Goal: Task Accomplishment & Management: Manage account settings

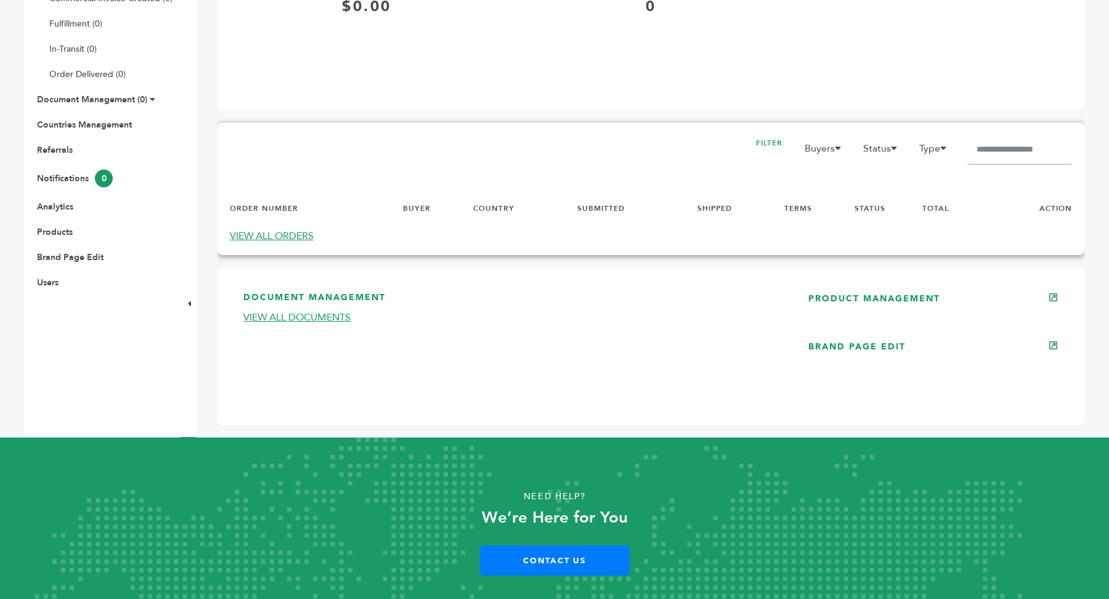
scroll to position [396, 0]
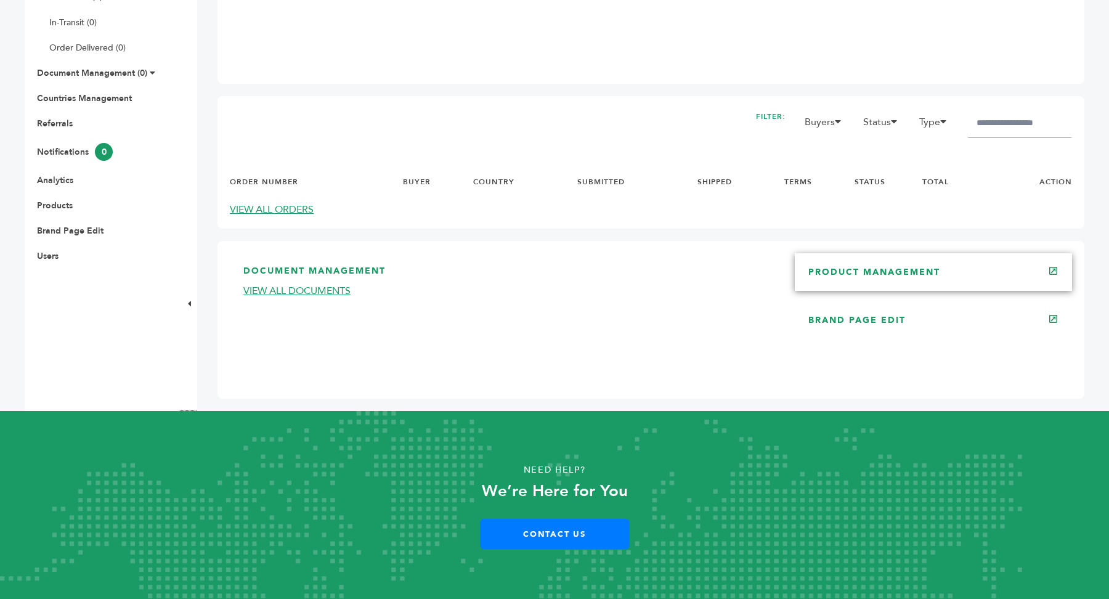
click at [914, 277] on link "PRODUCT MANAGEMENT" at bounding box center [874, 272] width 132 height 12
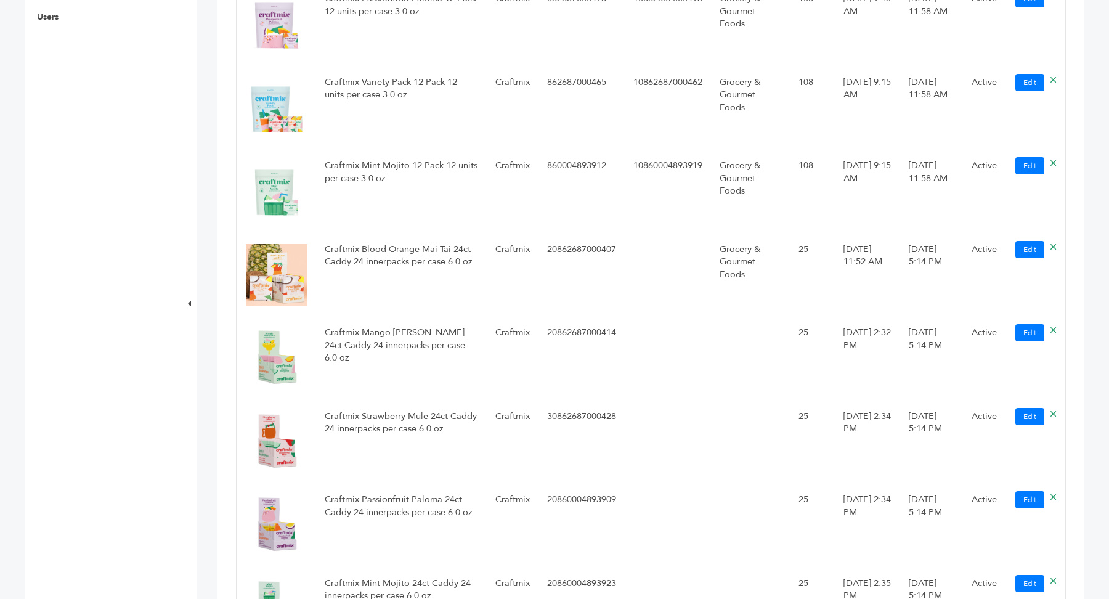
scroll to position [651, 0]
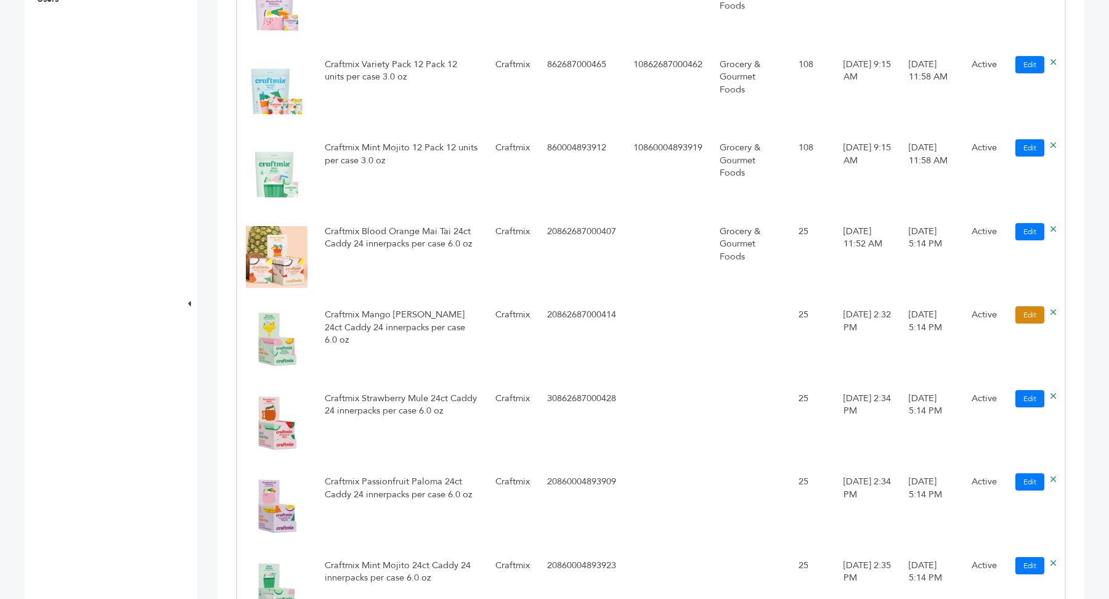
click at [1029, 323] on link "Edit" at bounding box center [1029, 314] width 29 height 17
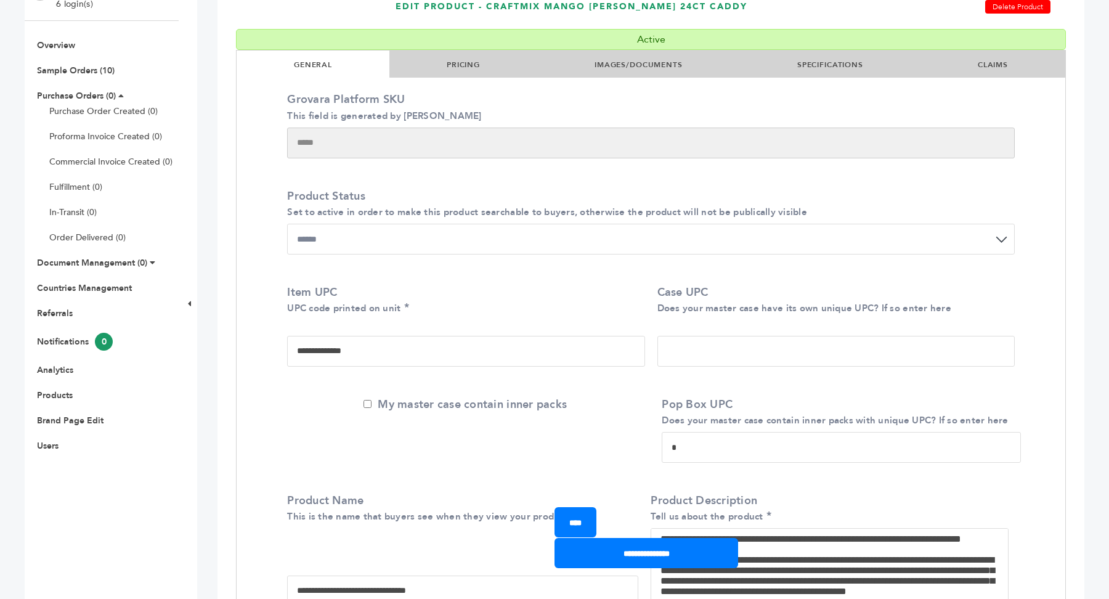
scroll to position [157, 0]
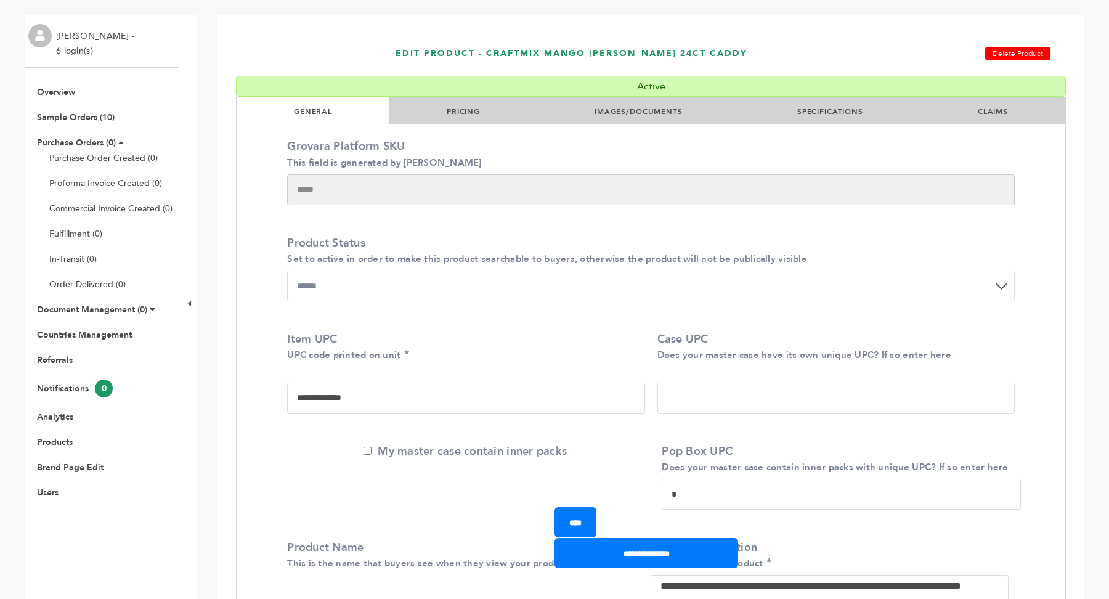
click at [458, 117] on li "PRICING" at bounding box center [463, 110] width 148 height 27
click at [461, 109] on link "PRICING" at bounding box center [463, 112] width 33 height 10
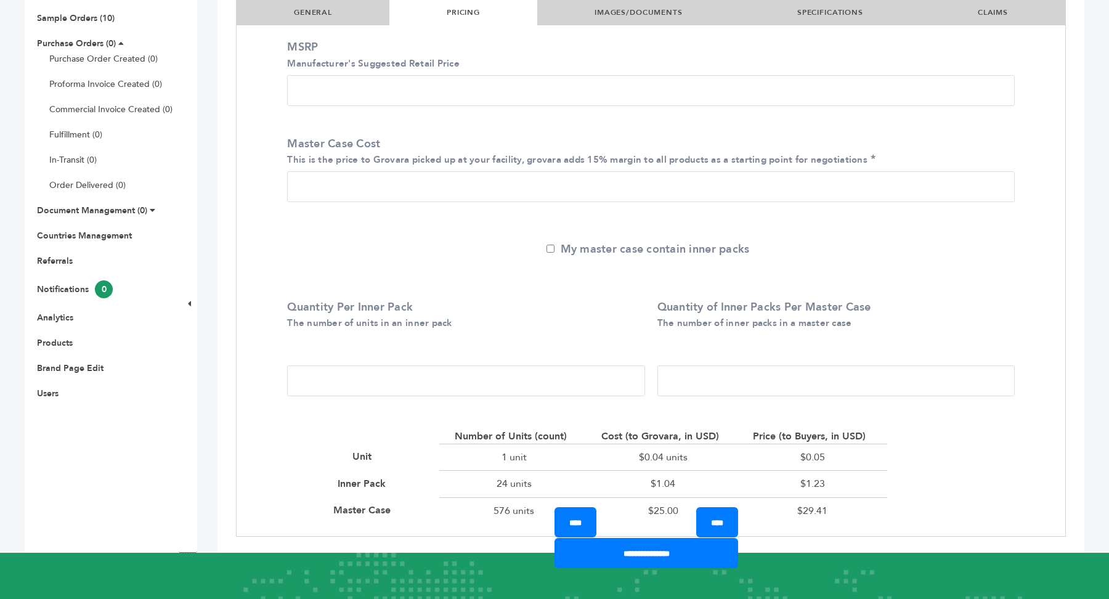
scroll to position [259, 0]
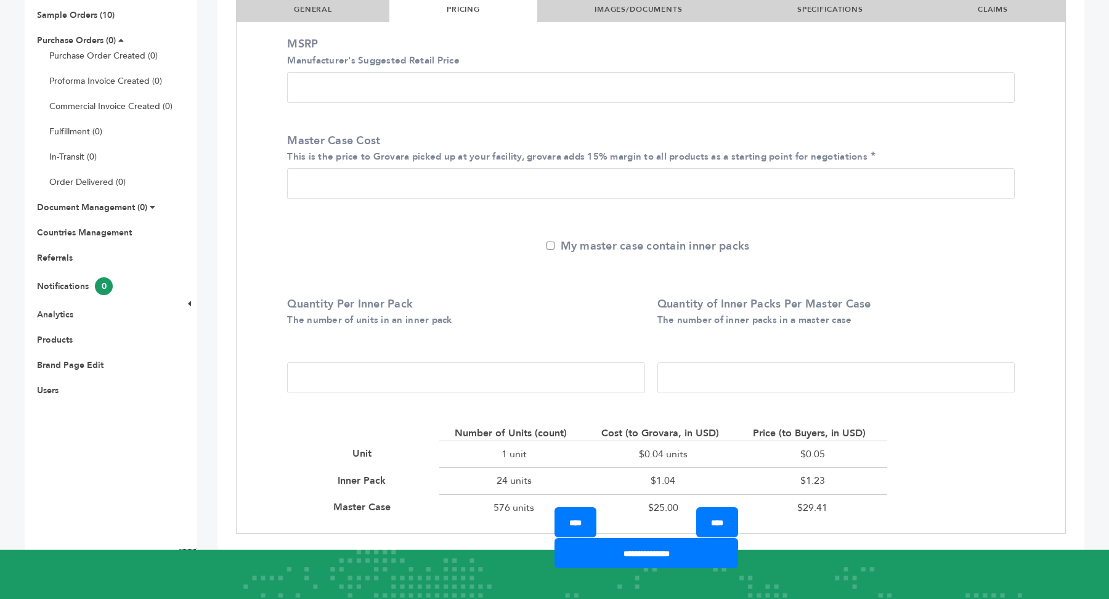
click at [710, 382] on input "**" at bounding box center [835, 377] width 357 height 31
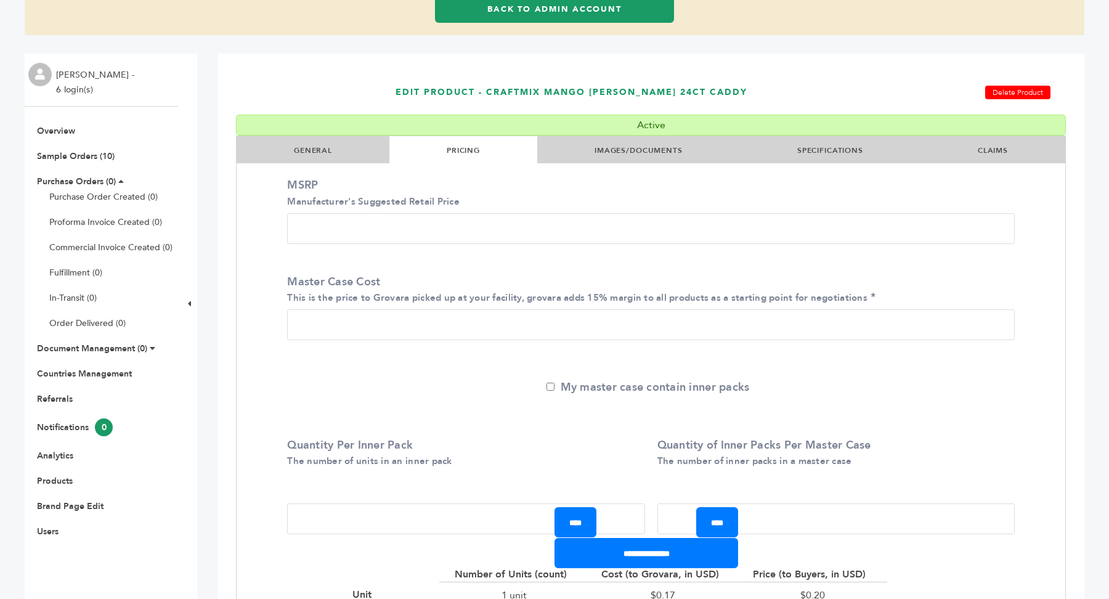
scroll to position [113, 0]
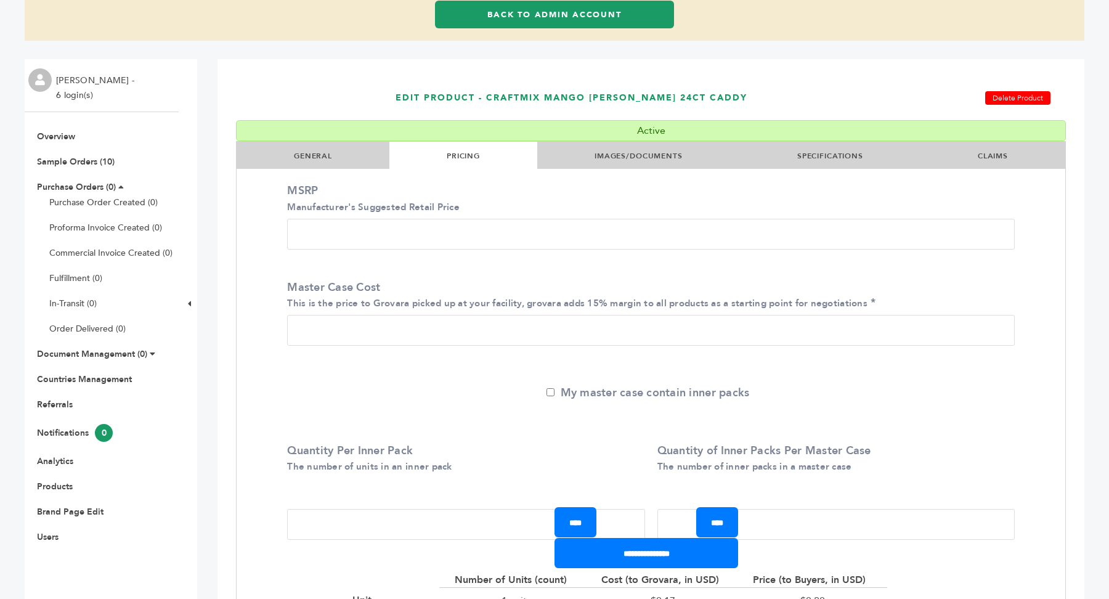
type input "*"
click at [989, 161] on li "CLAIMS" at bounding box center [992, 155] width 145 height 27
click at [855, 147] on li "SPECIFICATIONS" at bounding box center [830, 155] width 181 height 27
click at [830, 156] on link "SPECIFICATIONS" at bounding box center [830, 156] width 66 height 10
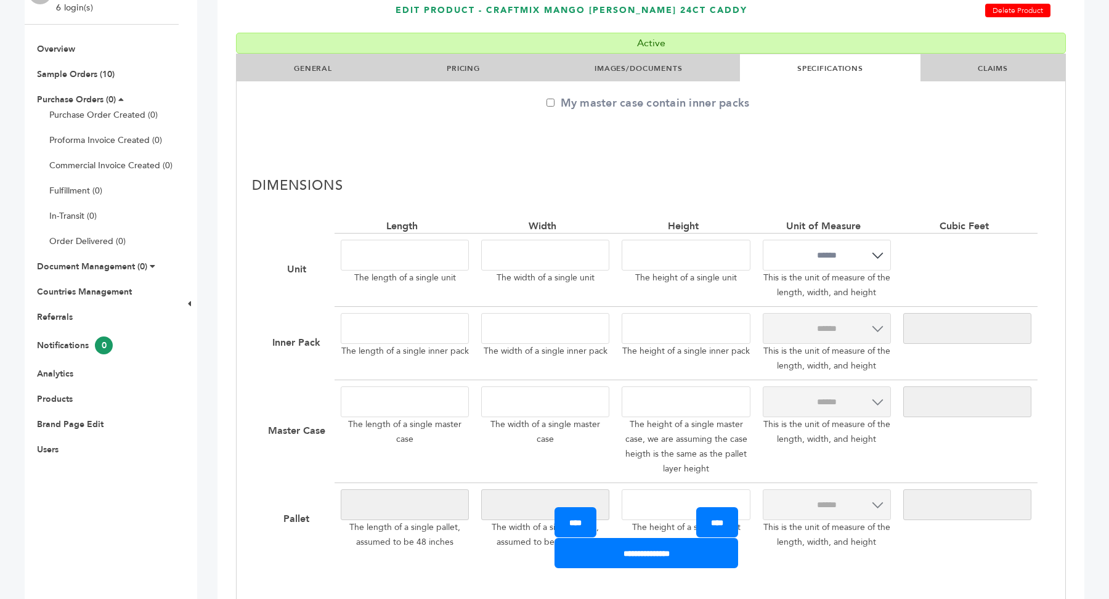
scroll to position [202, 0]
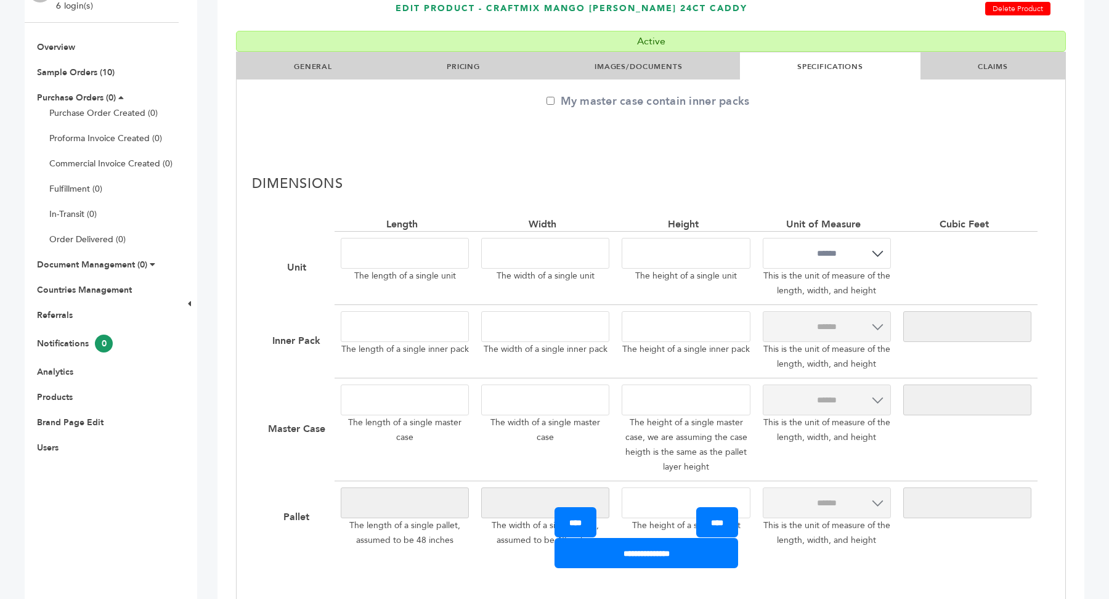
click at [670, 66] on link "IMAGES/DOCUMENTS" at bounding box center [639, 67] width 88 height 10
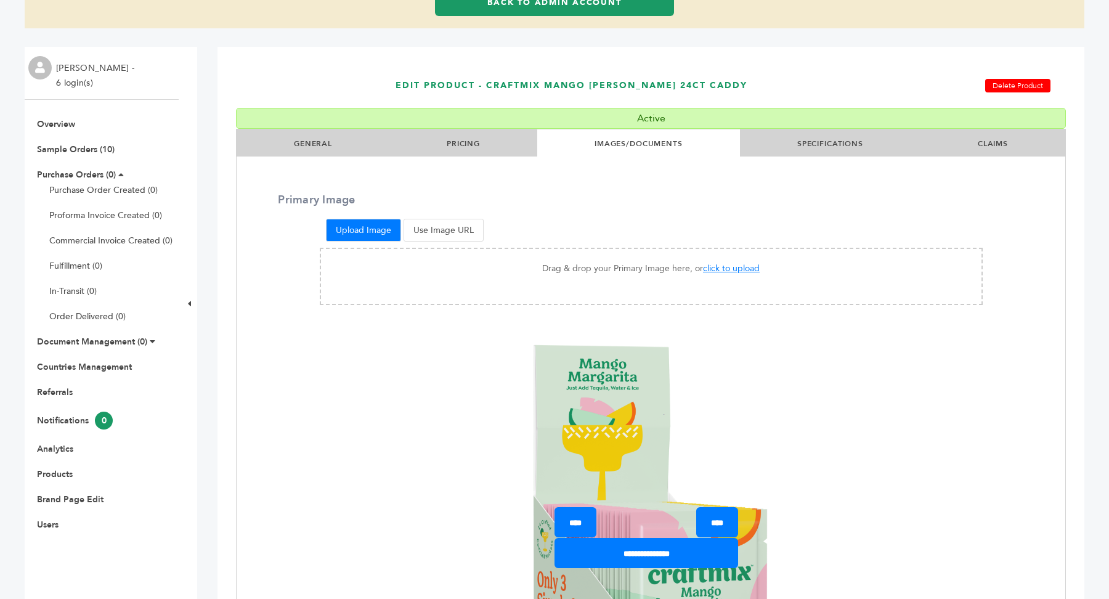
scroll to position [55, 0]
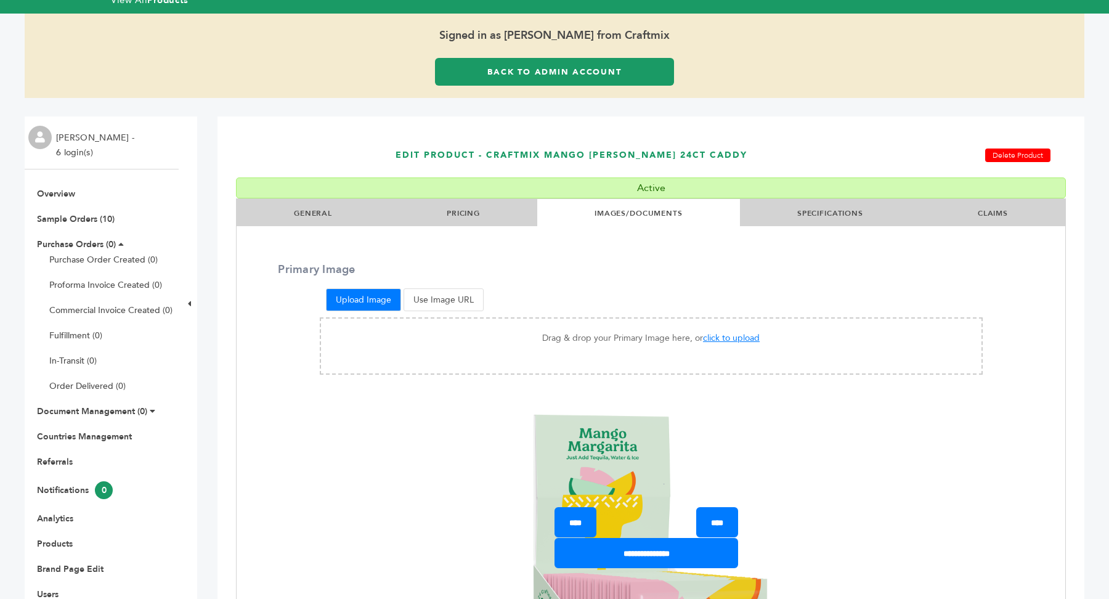
click at [580, 73] on link "Back to Admin Account" at bounding box center [554, 72] width 239 height 28
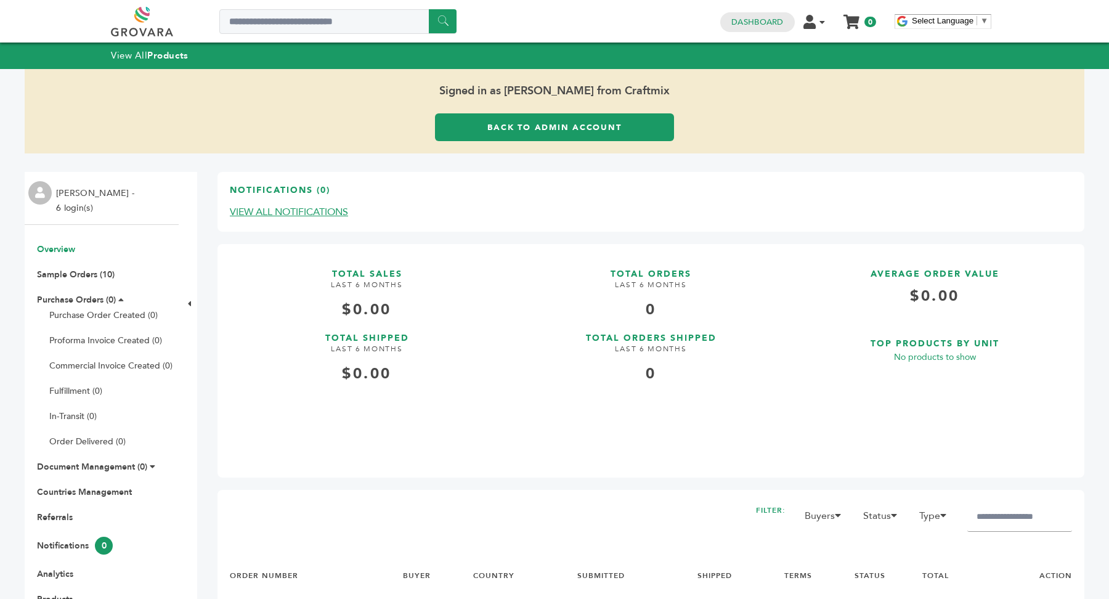
click at [596, 130] on link "Back to Admin Account" at bounding box center [554, 127] width 239 height 28
click at [613, 134] on link "Back to Admin Account" at bounding box center [554, 127] width 239 height 28
